Goal: Transaction & Acquisition: Book appointment/travel/reservation

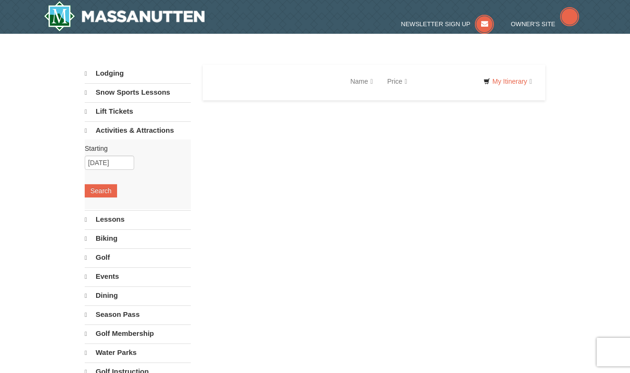
select select "10"
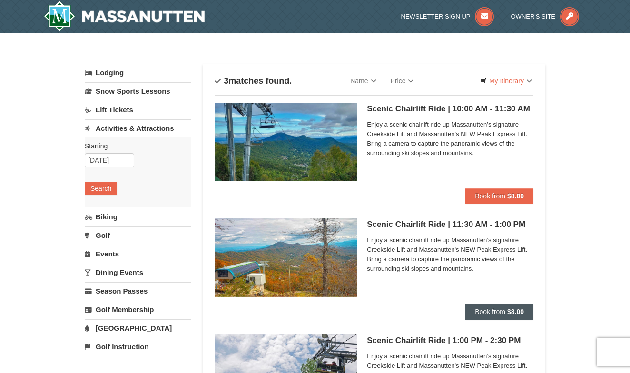
click at [494, 307] on button "Book from $8.00" at bounding box center [499, 311] width 68 height 15
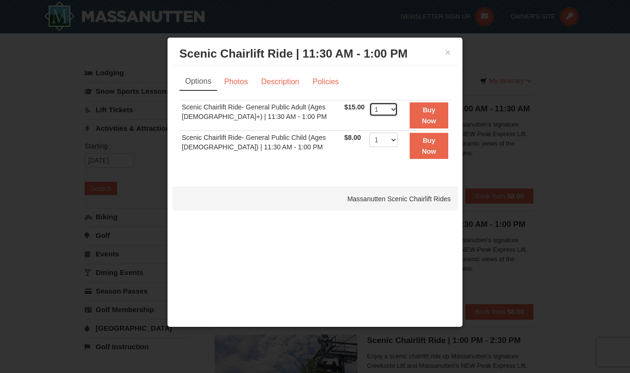
select select "2"
click at [429, 114] on button "Buy Now" at bounding box center [429, 115] width 39 height 26
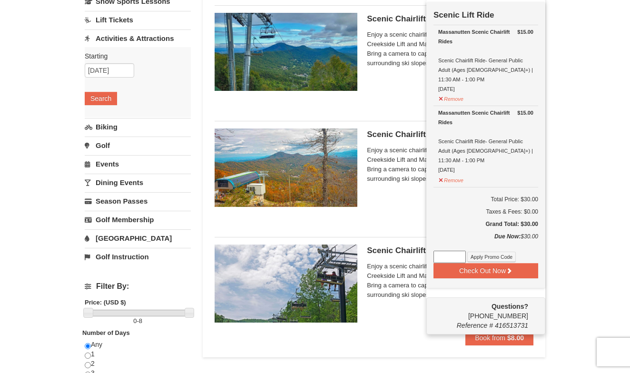
scroll to position [91, 0]
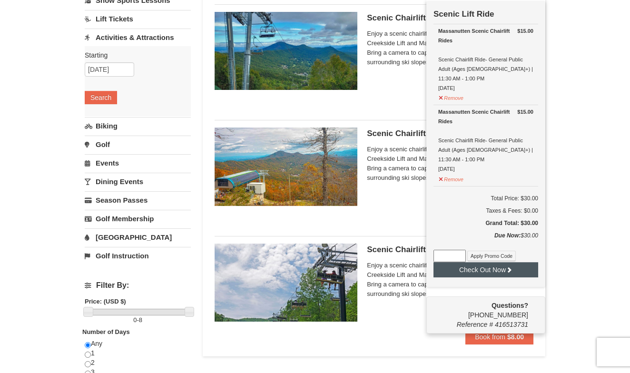
click at [479, 262] on button "Check Out Now" at bounding box center [485, 269] width 105 height 15
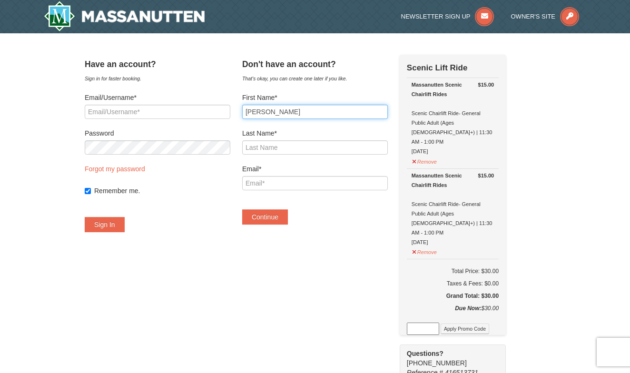
type input "[PERSON_NAME]"
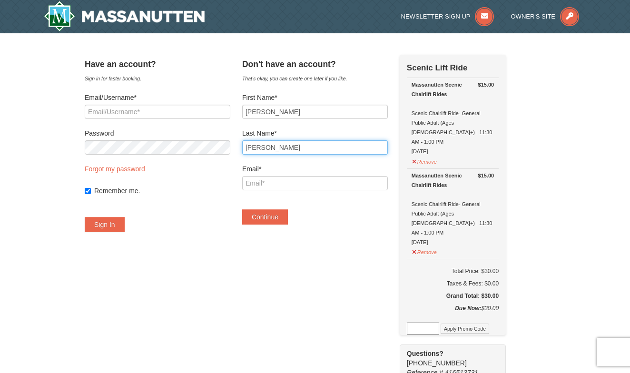
type input "Fulmer"
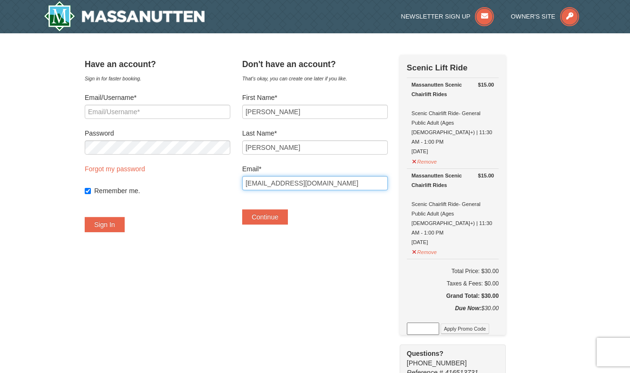
type input "eafulmer@icloud.com"
click at [299, 255] on div "Have an account? Sign in for faster booking. Email/Username* Password Forgot my…" at bounding box center [315, 334] width 461 height 558
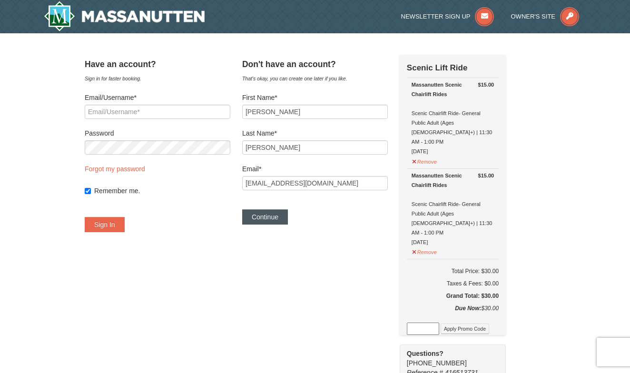
click at [276, 218] on button "Continue" at bounding box center [265, 216] width 46 height 15
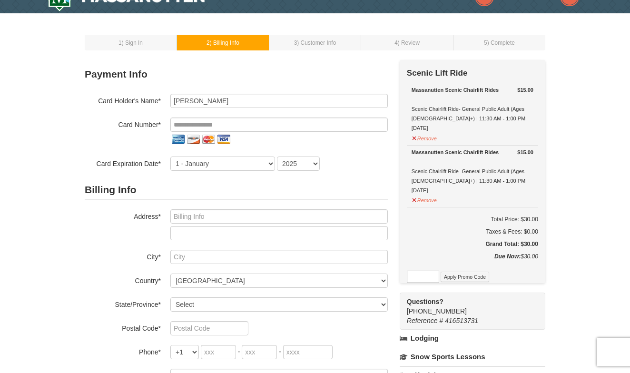
scroll to position [20, 0]
drag, startPoint x: 211, startPoint y: 101, endPoint x: 157, endPoint y: 100, distance: 53.8
click at [157, 100] on div "Card Holder's Name* Liz Fulmer" at bounding box center [236, 101] width 303 height 14
type input "Elizabeth Fulmer"
click at [238, 124] on input "tel" at bounding box center [278, 125] width 217 height 14
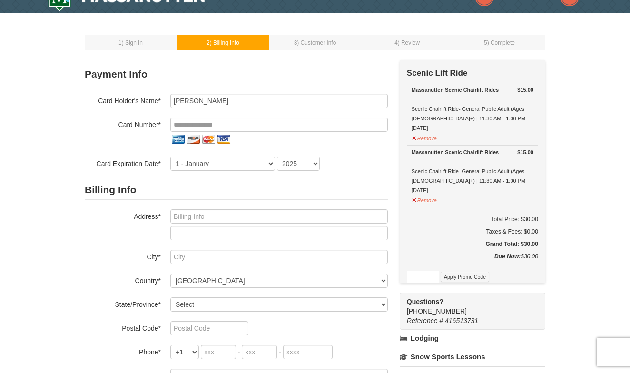
click at [347, 180] on h2 "Billing Info" at bounding box center [236, 190] width 303 height 20
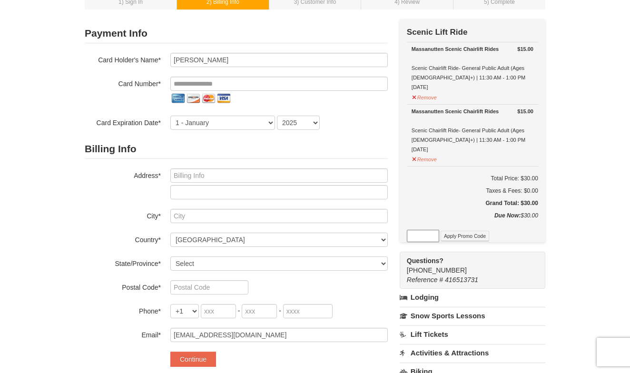
scroll to position [64, 0]
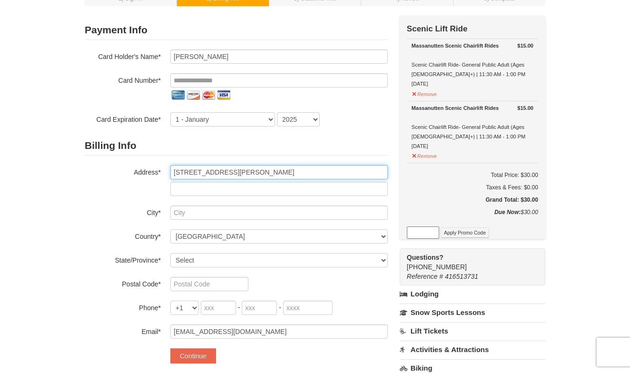
type input "36959 House Wren Ct"
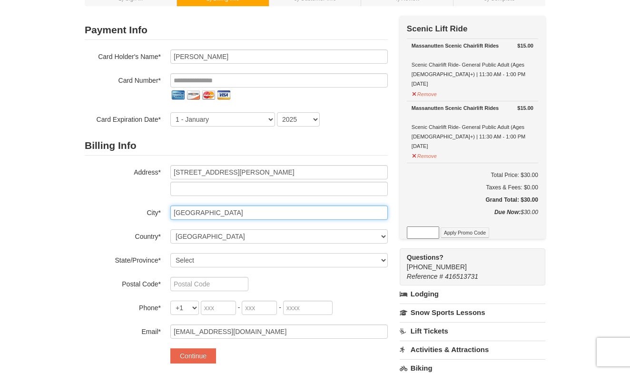
type input "Purcellville"
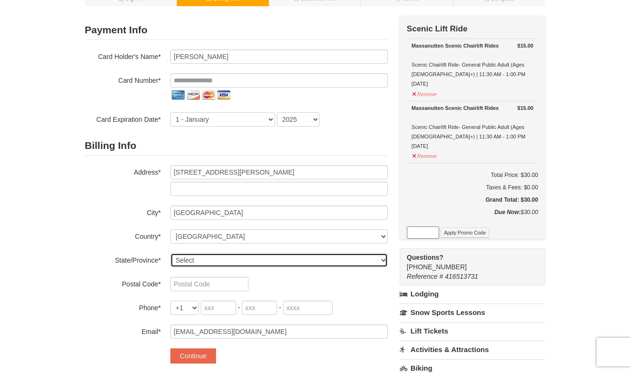
select select "VA"
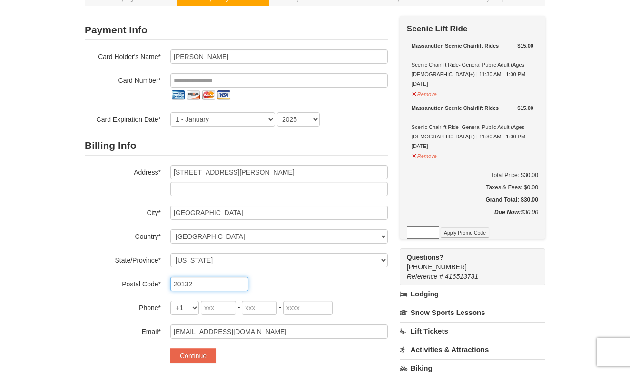
type input "20132"
click at [223, 313] on input "tel" at bounding box center [218, 308] width 35 height 14
type input "703"
type input "508"
type input "5662"
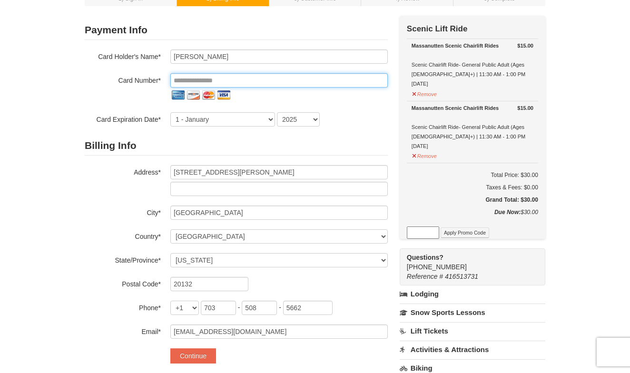
click at [211, 78] on input "tel" at bounding box center [278, 80] width 217 height 14
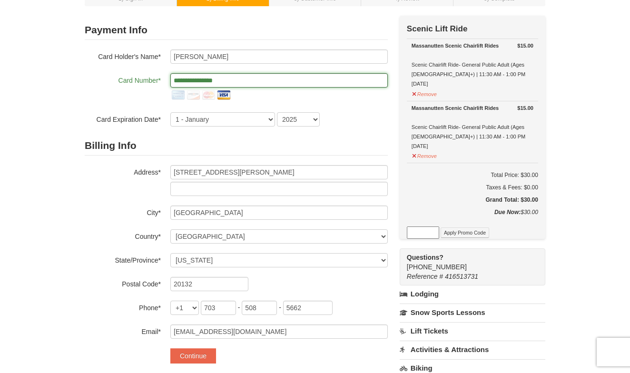
type input "**********"
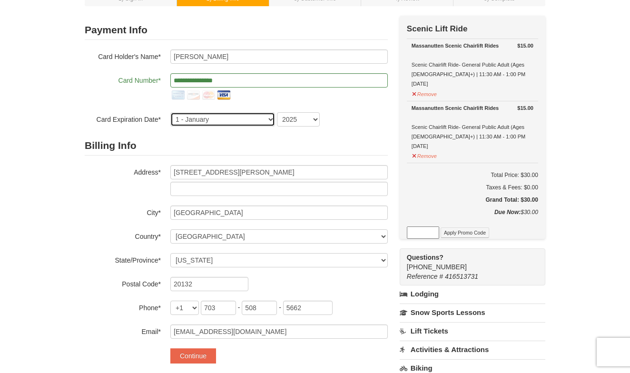
select select "9"
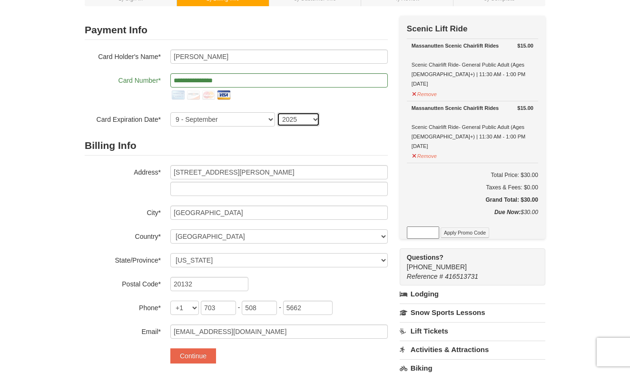
select select "2028"
click at [337, 147] on h2 "Billing Info" at bounding box center [236, 146] width 303 height 20
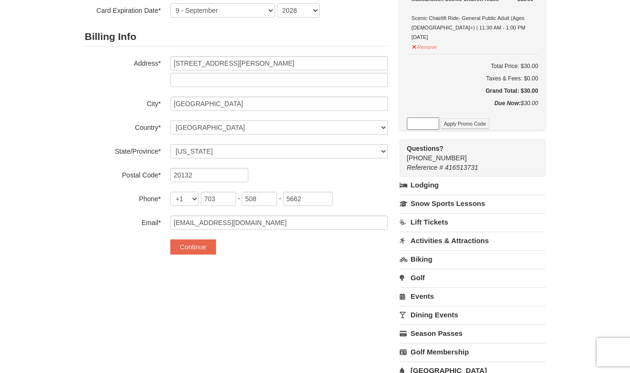
scroll to position [178, 0]
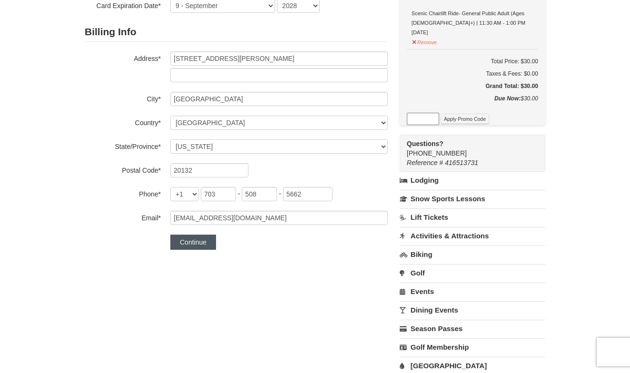
click at [202, 242] on button "Continue" at bounding box center [193, 242] width 46 height 15
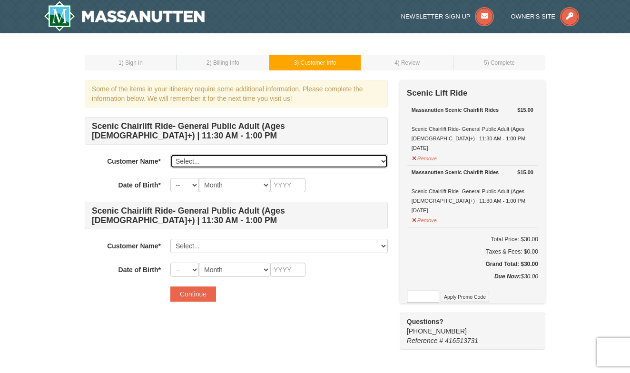
select select "28347178"
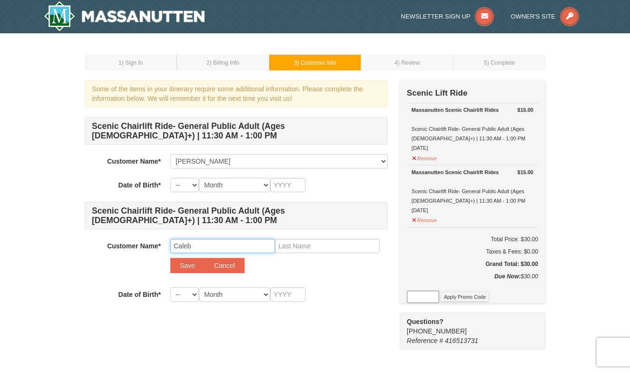
type input "Caleb"
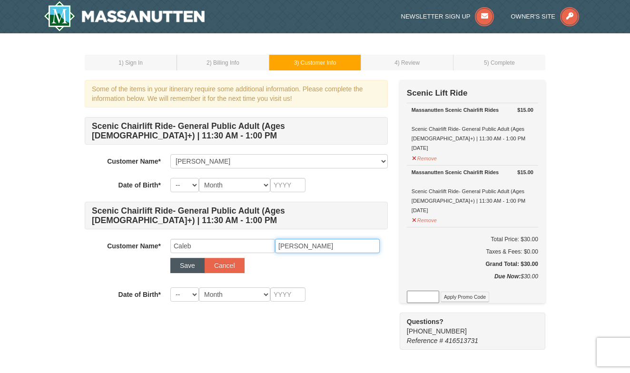
type input "Bradley"
click at [186, 261] on button "Save" at bounding box center [187, 265] width 34 height 15
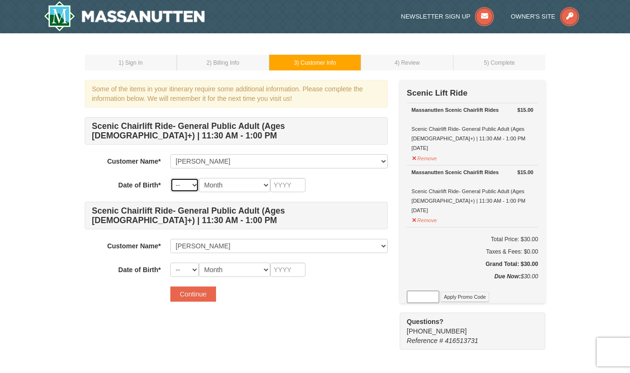
select select "03"
select select
click at [342, 186] on div "-- 01 02 03 04 05 06 07 08 09 10 11 12 13 14 15 16 17 18 19 20 21 22 23 24 25 2…" at bounding box center [278, 185] width 217 height 14
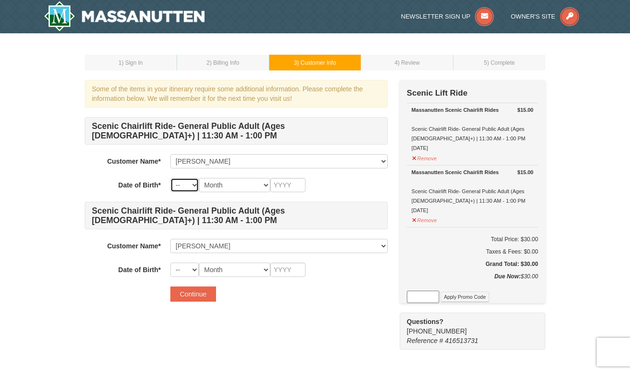
select select "29"
select select "03"
click at [291, 181] on input "text" at bounding box center [287, 185] width 35 height 14
type input "2002"
select select "22"
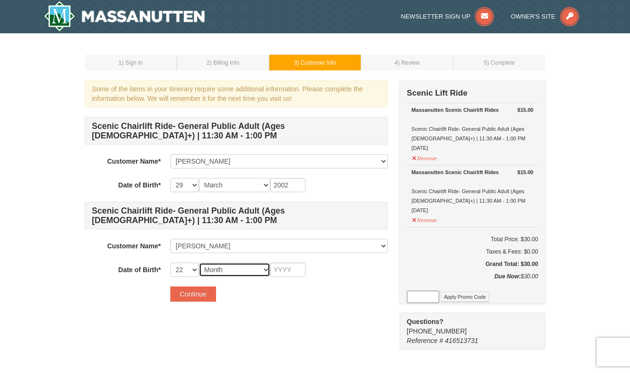
select select "04"
click at [290, 267] on input "text" at bounding box center [287, 270] width 35 height 14
type input "2002"
click at [293, 321] on div "Some of the items in your itinerary require some additional information. Please…" at bounding box center [315, 215] width 461 height 270
click at [192, 296] on button "Continue" at bounding box center [193, 293] width 46 height 15
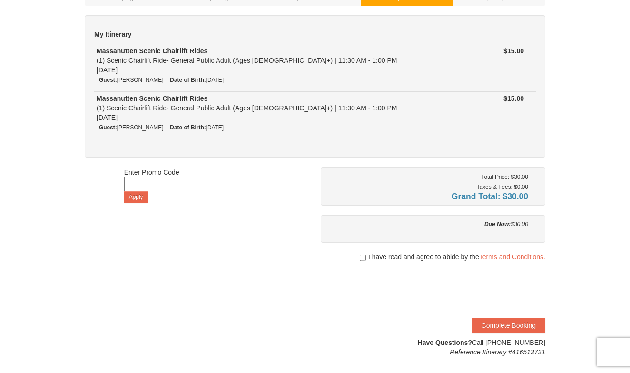
scroll to position [69, 0]
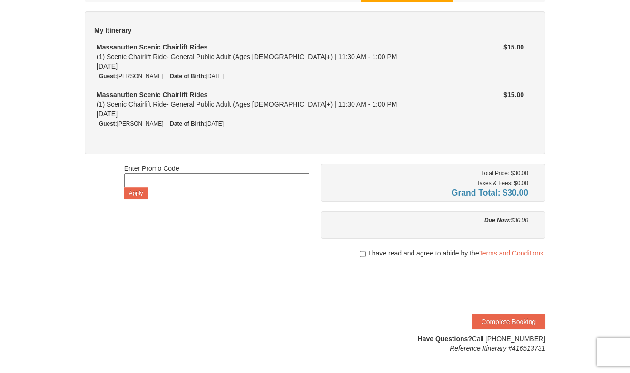
click at [363, 254] on input "checkbox" at bounding box center [363, 254] width 6 height 8
checkbox input "true"
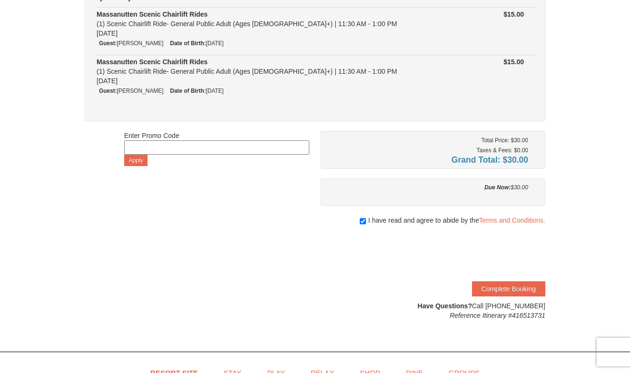
scroll to position [102, 0]
click at [528, 287] on button "Complete Booking" at bounding box center [508, 288] width 73 height 15
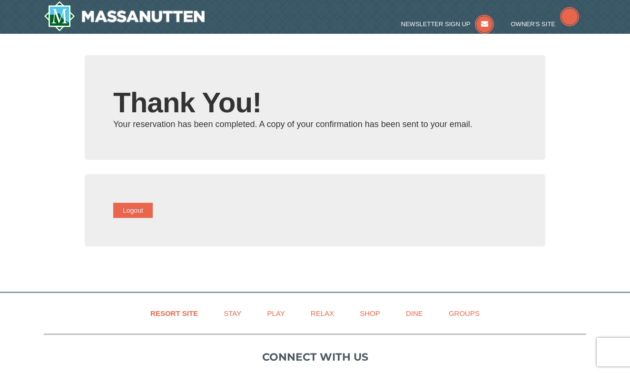
type input "[EMAIL_ADDRESS][DOMAIN_NAME]"
